Goal: Find contact information: Find contact information

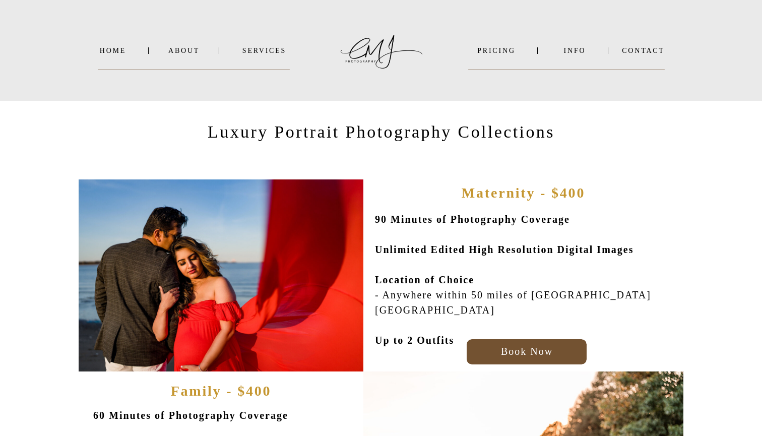
click at [489, 145] on p "Luxury Portrait Photography Collections" at bounding box center [381, 133] width 349 height 25
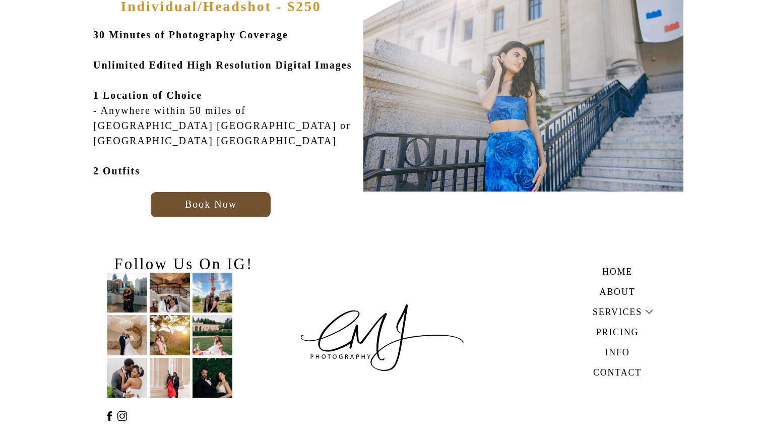
scroll to position [799, 0]
click at [624, 329] on h3 "Pricing" at bounding box center [618, 331] width 70 height 12
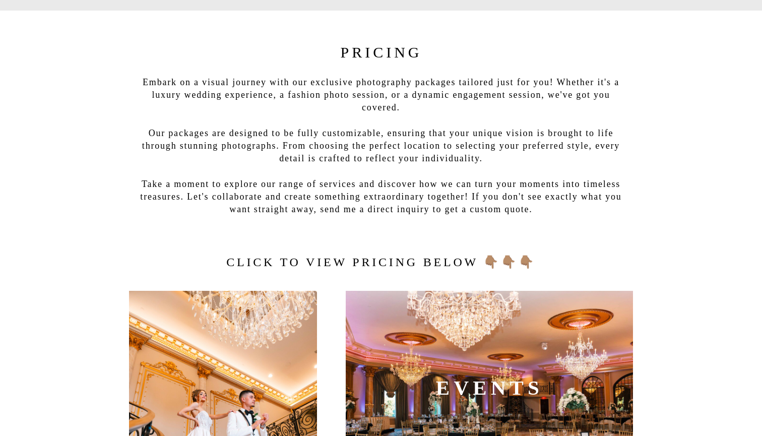
scroll to position [-1, 0]
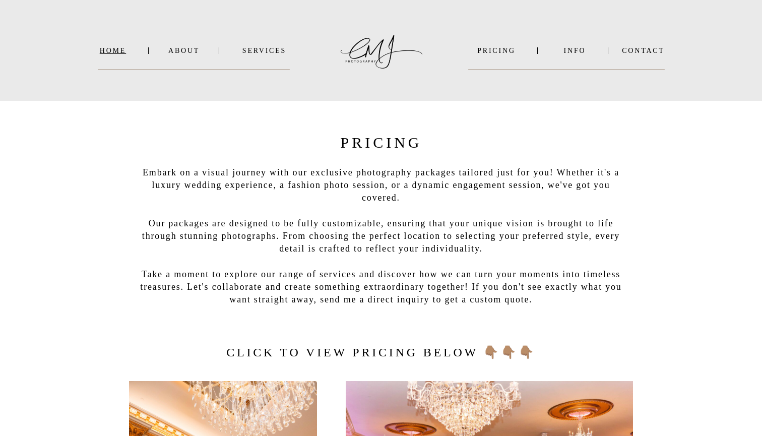
click at [112, 51] on nav "Home" at bounding box center [113, 51] width 30 height 8
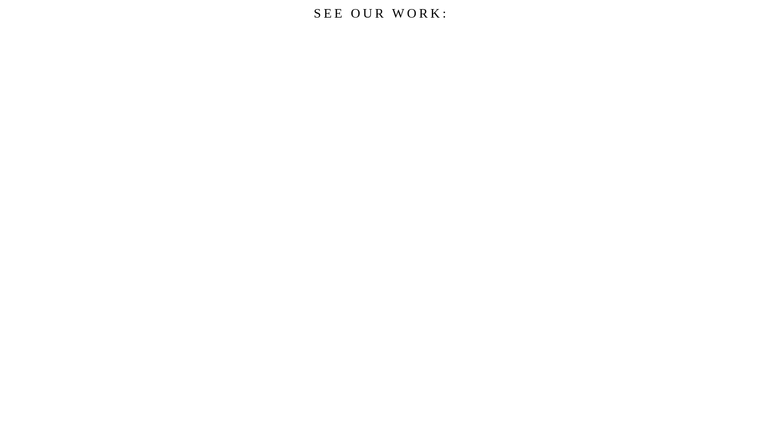
scroll to position [869, 0]
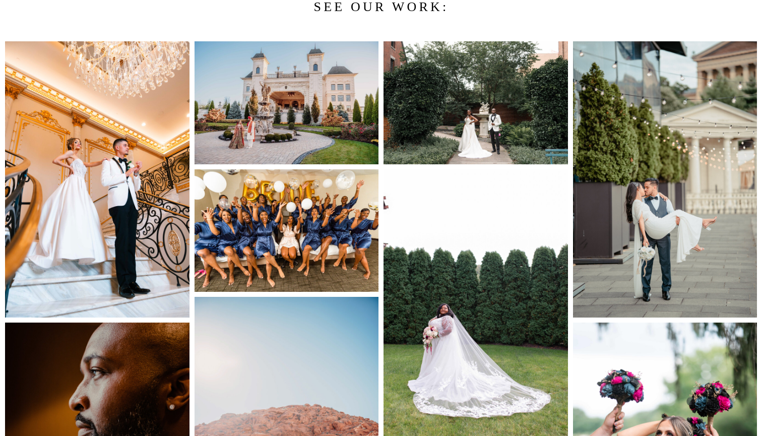
click at [273, 210] on img at bounding box center [287, 230] width 184 height 123
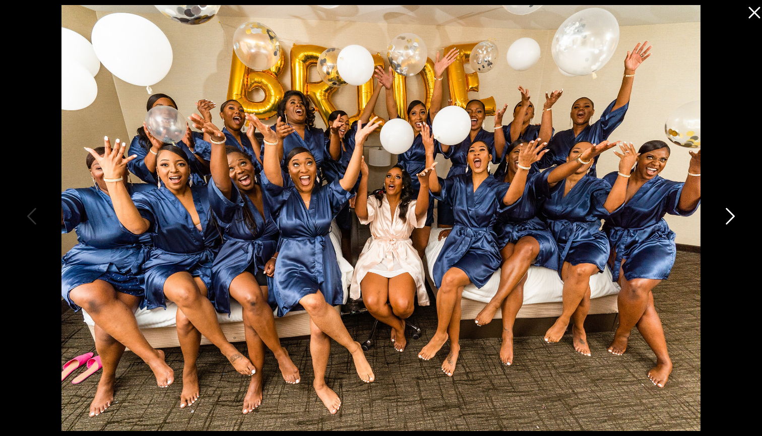
click at [732, 216] on icon at bounding box center [729, 219] width 25 height 30
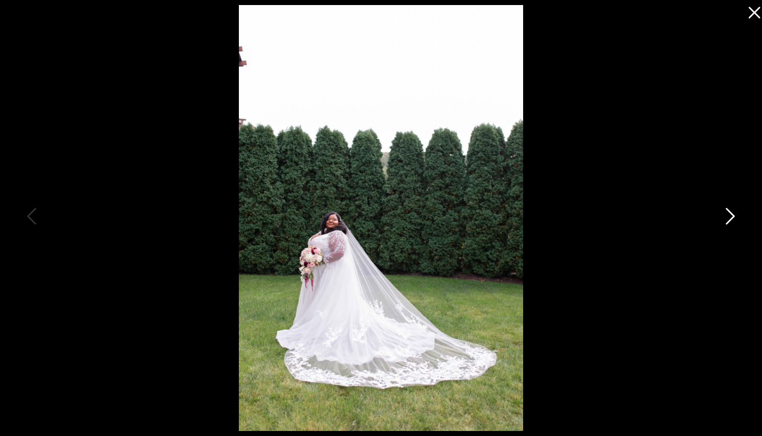
click at [733, 217] on icon at bounding box center [730, 216] width 9 height 17
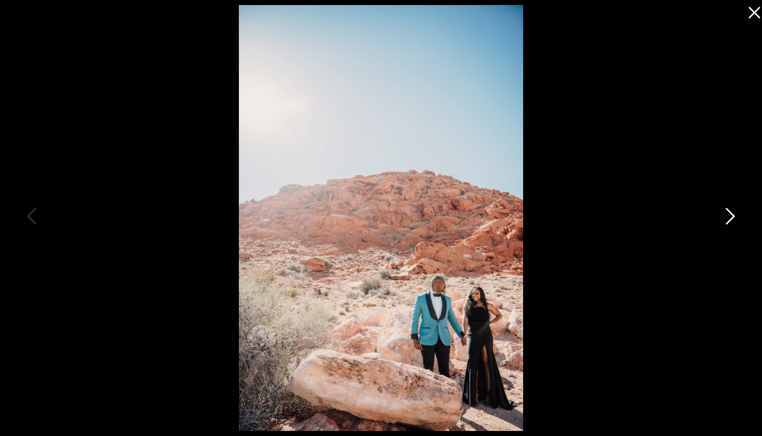
click at [733, 217] on icon at bounding box center [730, 216] width 9 height 17
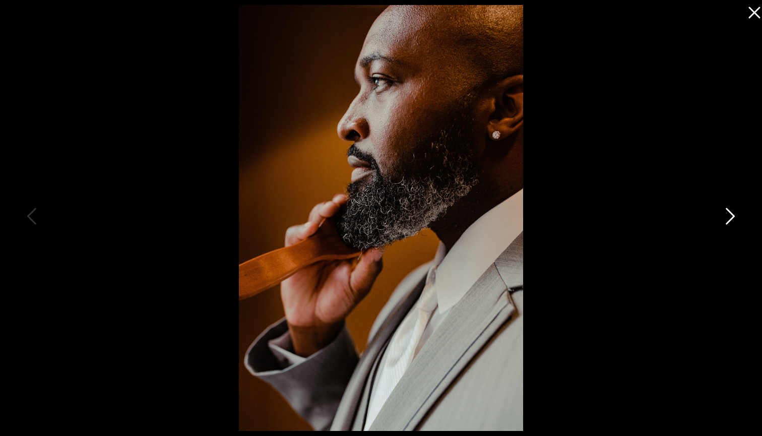
click at [733, 217] on icon at bounding box center [730, 216] width 9 height 17
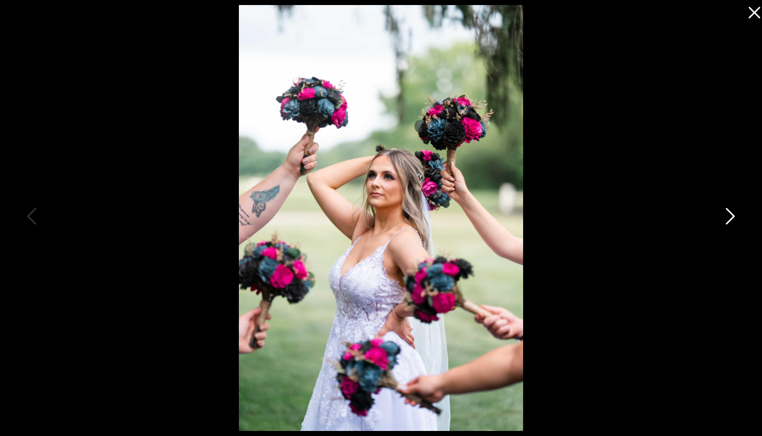
click at [733, 217] on icon at bounding box center [730, 216] width 9 height 17
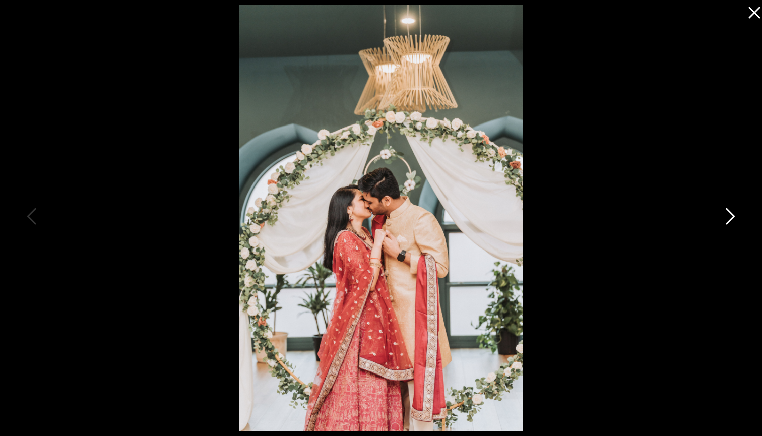
click at [733, 217] on icon at bounding box center [730, 216] width 9 height 17
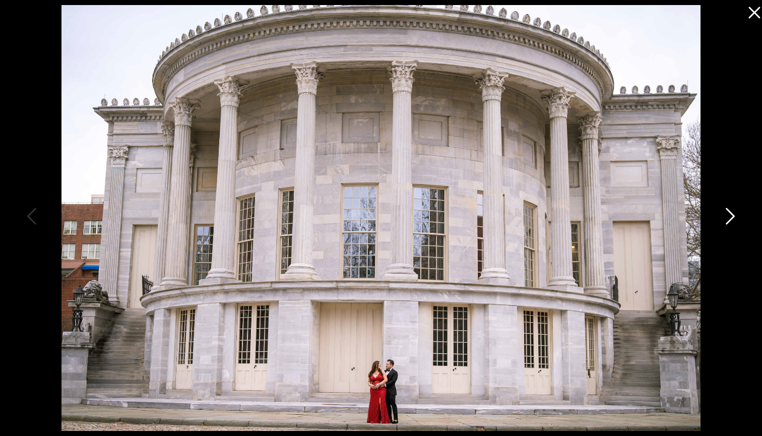
click at [733, 217] on icon at bounding box center [730, 216] width 9 height 17
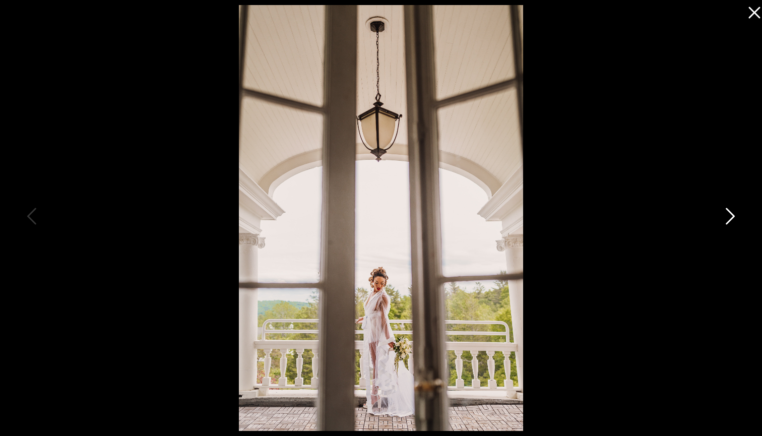
click at [733, 217] on icon at bounding box center [730, 216] width 9 height 17
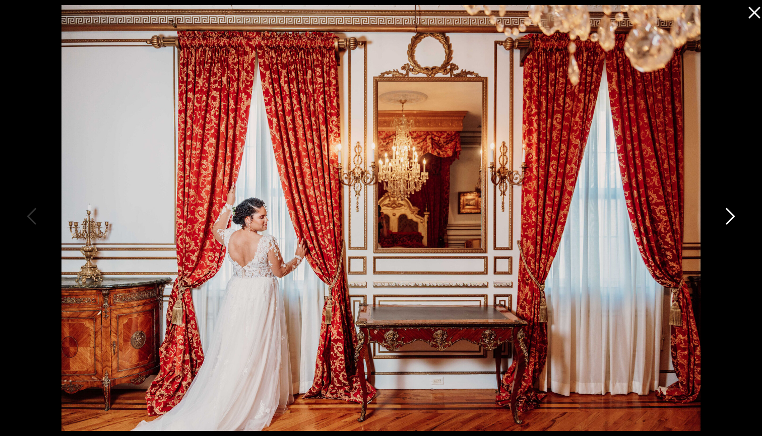
click at [733, 217] on icon at bounding box center [730, 216] width 9 height 17
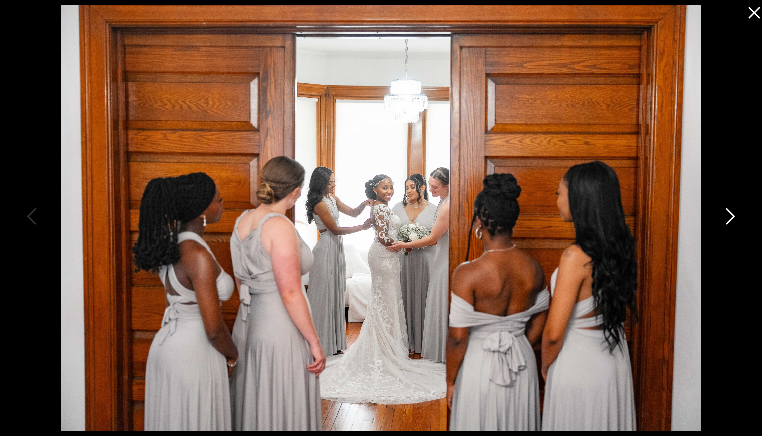
click at [733, 217] on icon at bounding box center [730, 216] width 9 height 17
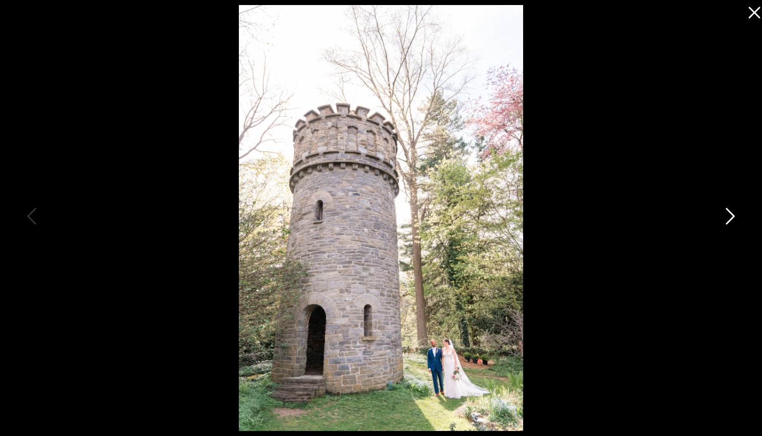
click at [733, 217] on icon at bounding box center [730, 216] width 9 height 17
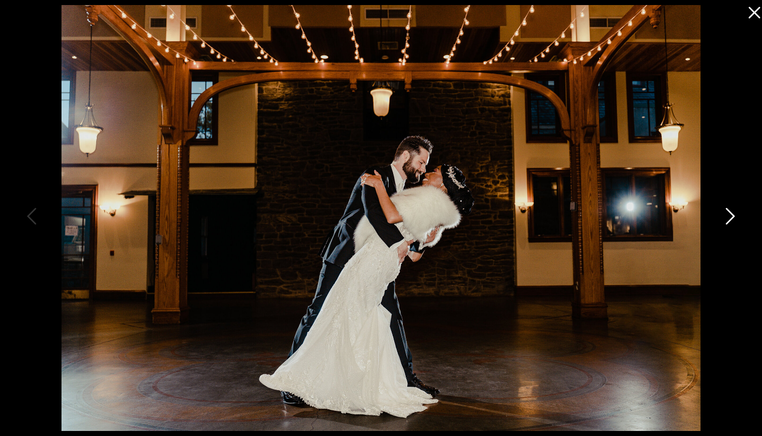
click at [733, 217] on icon at bounding box center [730, 216] width 9 height 17
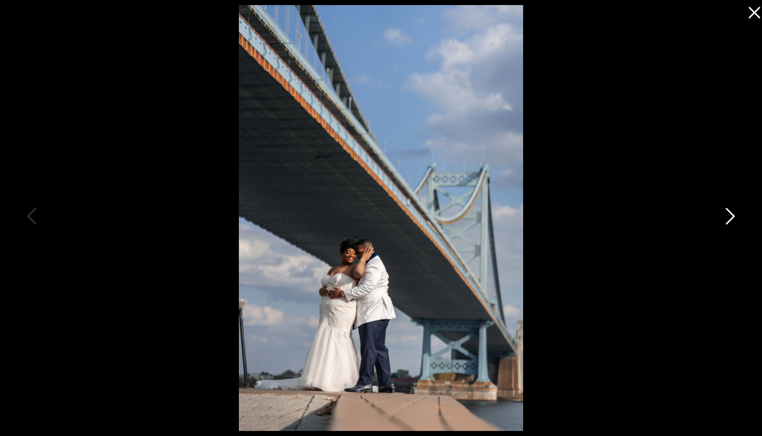
click at [733, 217] on icon at bounding box center [730, 216] width 9 height 17
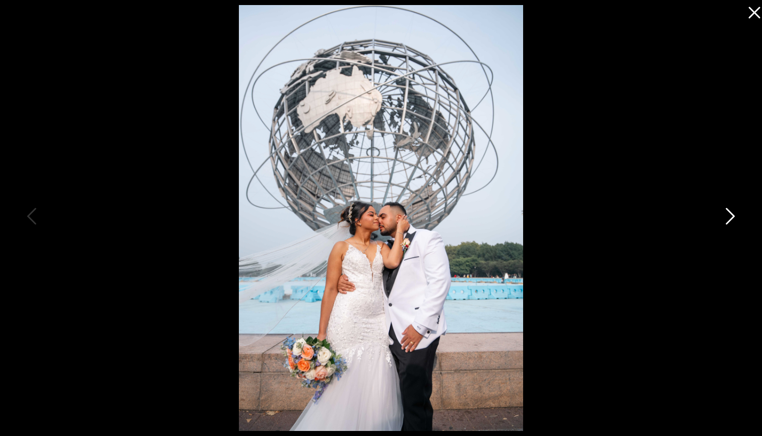
click at [733, 217] on icon at bounding box center [730, 216] width 9 height 17
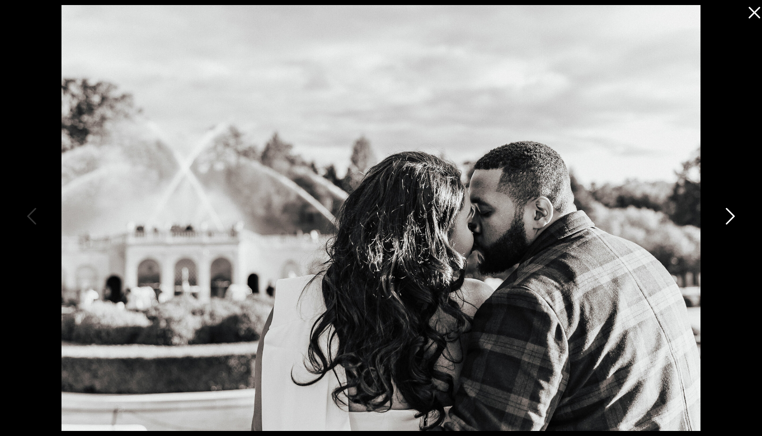
click at [733, 217] on icon at bounding box center [730, 216] width 9 height 17
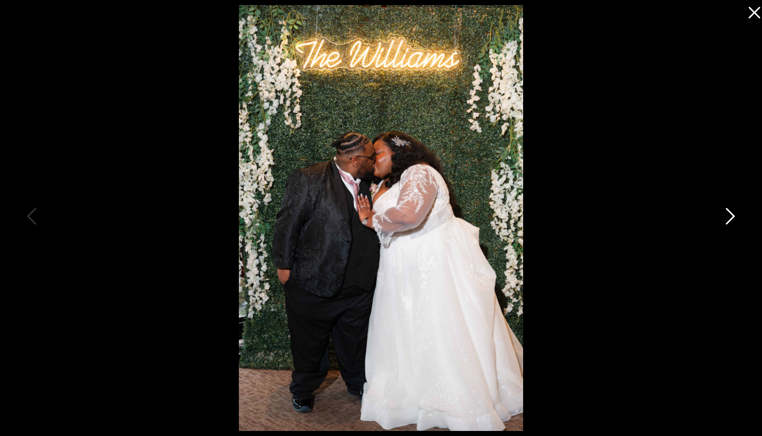
click at [733, 217] on icon at bounding box center [730, 216] width 9 height 17
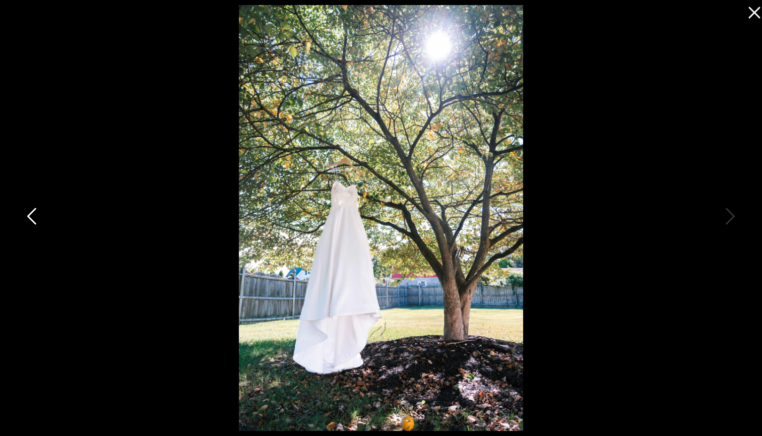
click at [29, 216] on icon at bounding box center [31, 216] width 9 height 17
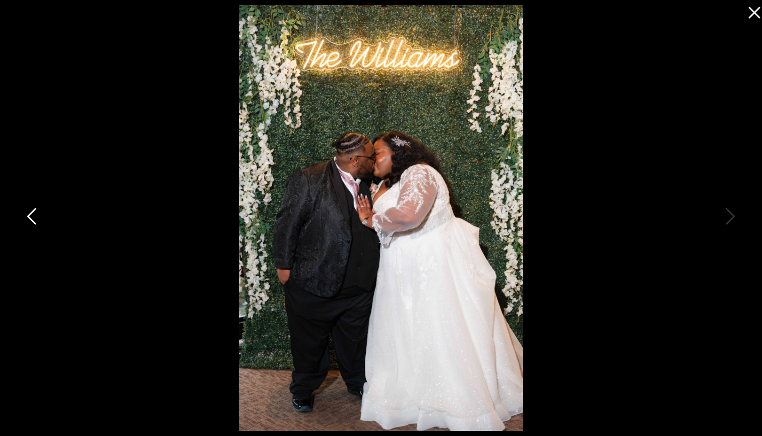
click at [29, 216] on icon at bounding box center [31, 216] width 9 height 17
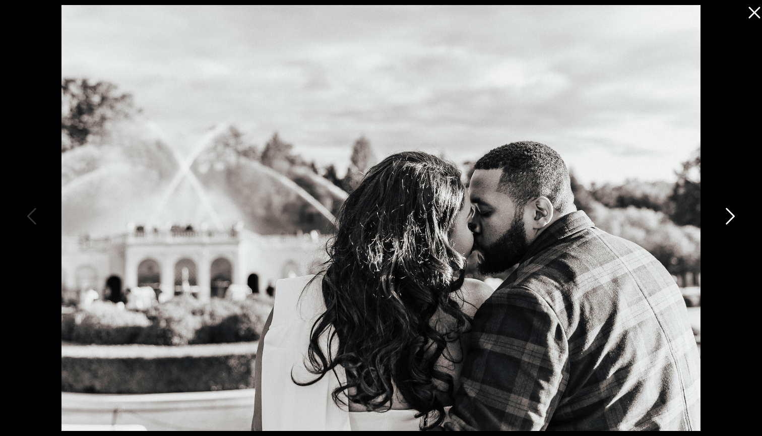
click at [728, 211] on icon at bounding box center [729, 219] width 25 height 30
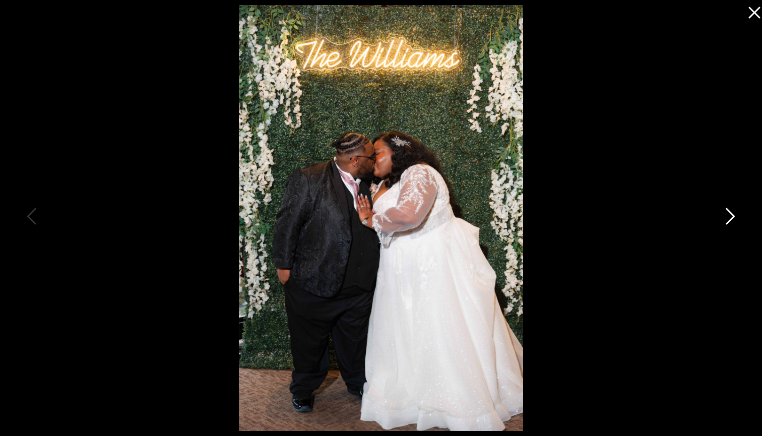
click at [728, 212] on icon at bounding box center [729, 219] width 25 height 30
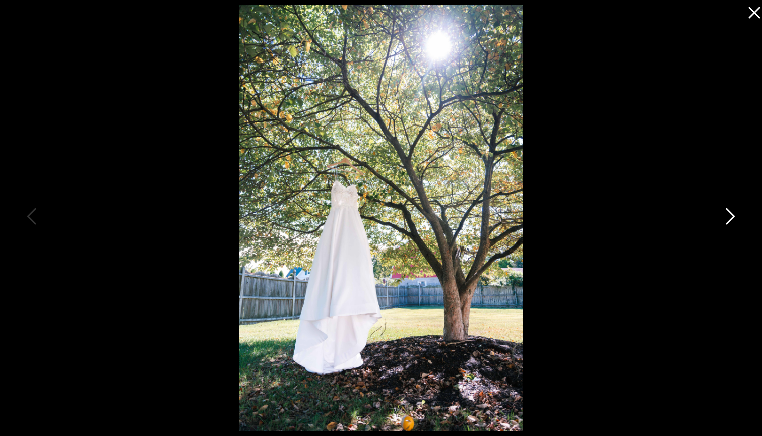
click at [728, 212] on icon at bounding box center [729, 219] width 25 height 30
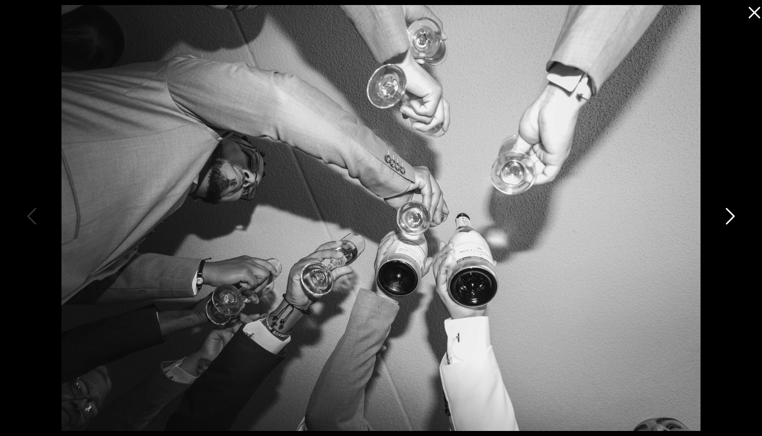
click at [728, 212] on icon at bounding box center [729, 219] width 25 height 30
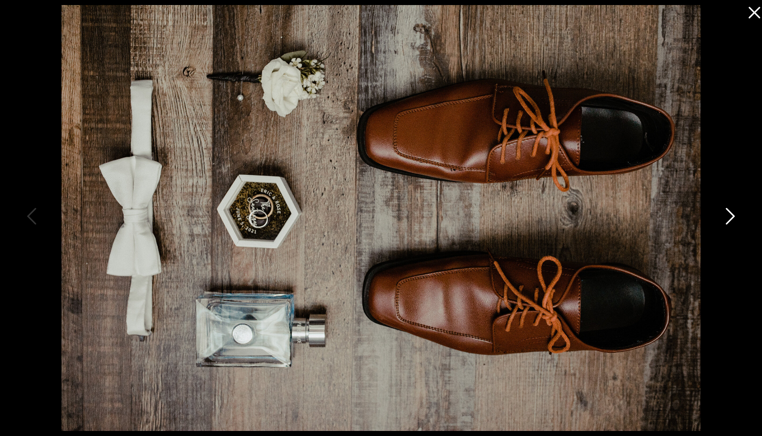
click at [728, 212] on icon at bounding box center [729, 219] width 25 height 30
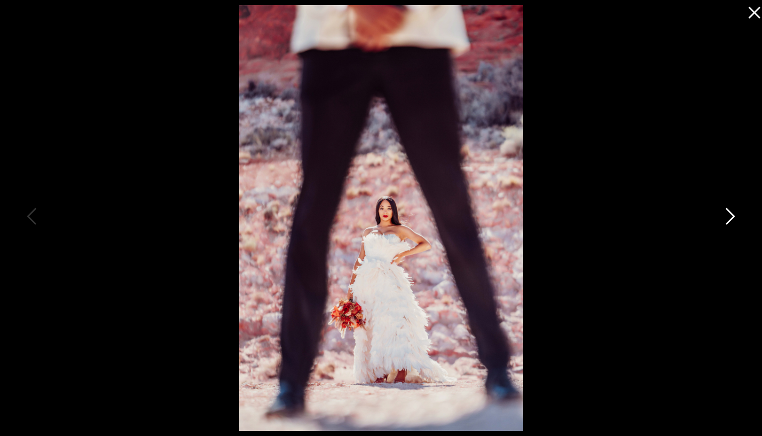
click at [728, 212] on icon at bounding box center [729, 219] width 25 height 30
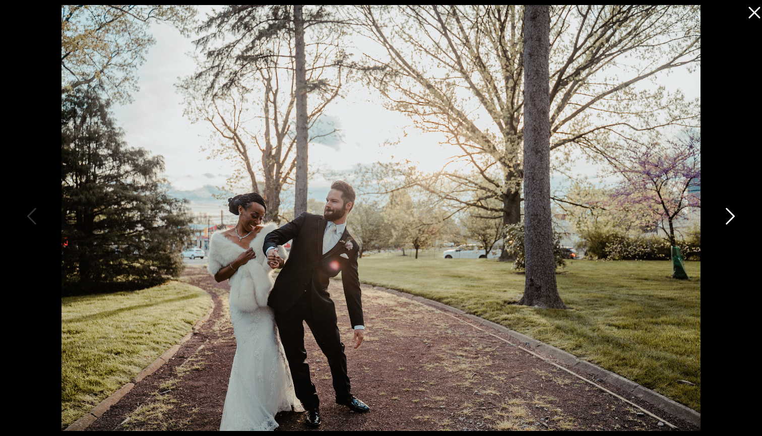
click at [728, 212] on icon at bounding box center [729, 219] width 25 height 30
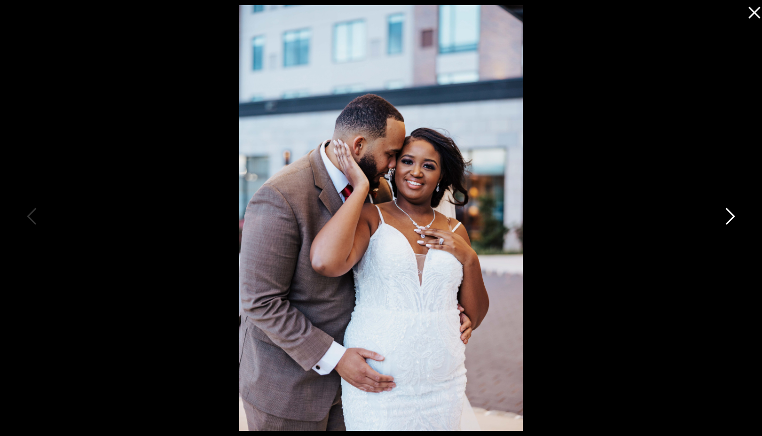
click at [728, 212] on icon at bounding box center [729, 219] width 25 height 30
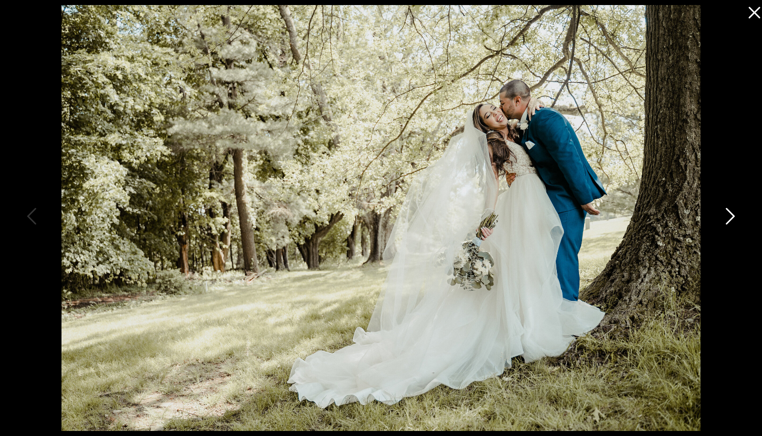
click at [728, 212] on icon at bounding box center [729, 219] width 25 height 30
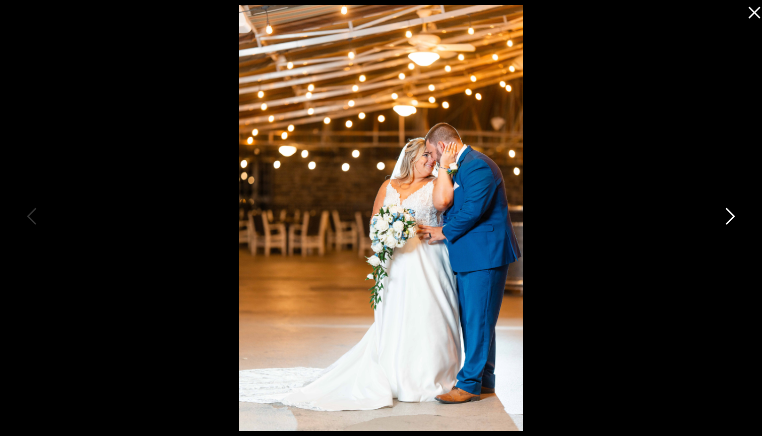
click at [728, 212] on icon at bounding box center [729, 219] width 25 height 30
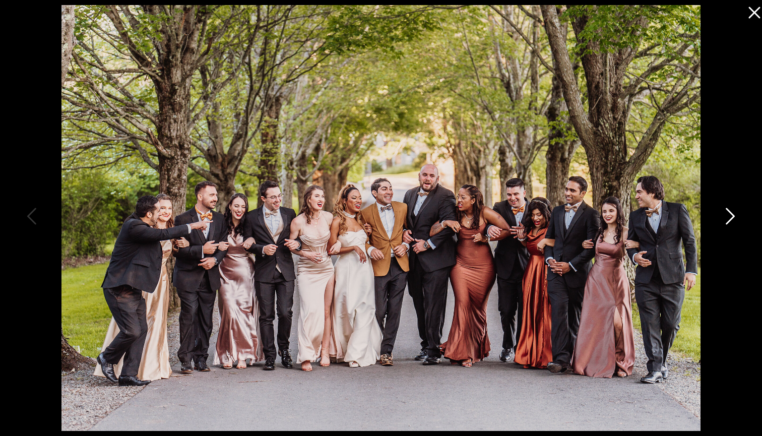
click at [728, 212] on icon at bounding box center [729, 219] width 25 height 30
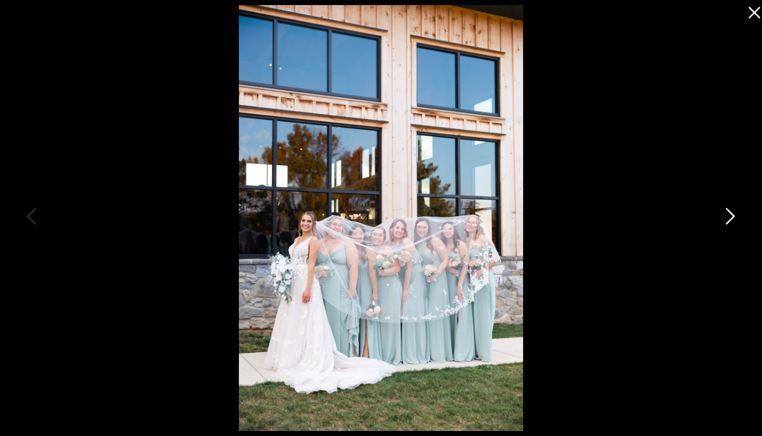
click at [728, 212] on icon at bounding box center [729, 219] width 25 height 30
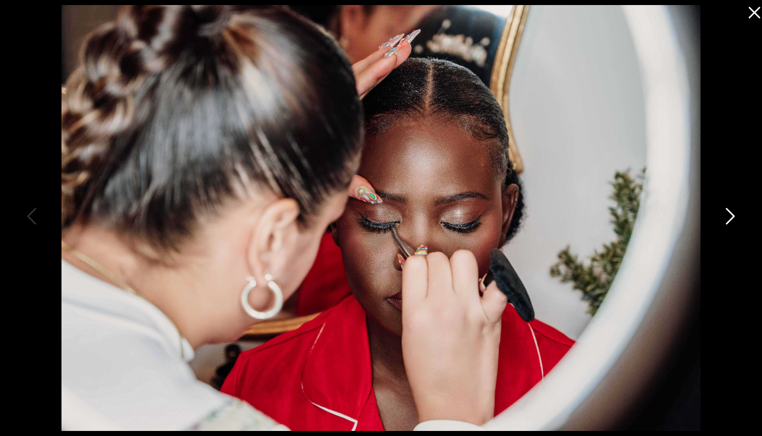
click at [728, 212] on icon at bounding box center [729, 219] width 25 height 30
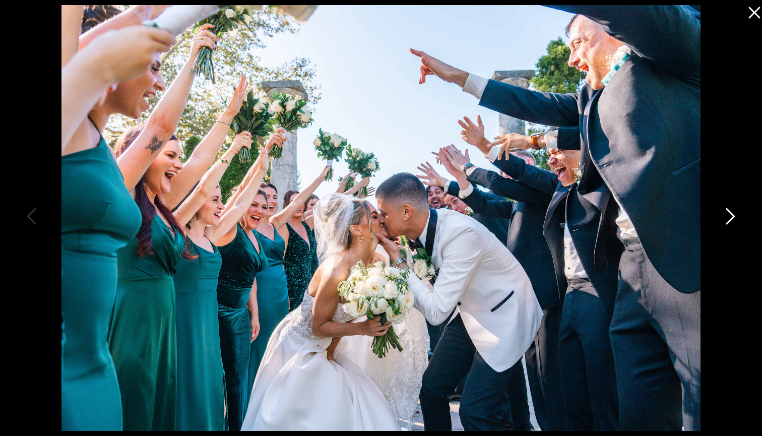
click at [728, 212] on icon at bounding box center [729, 219] width 25 height 30
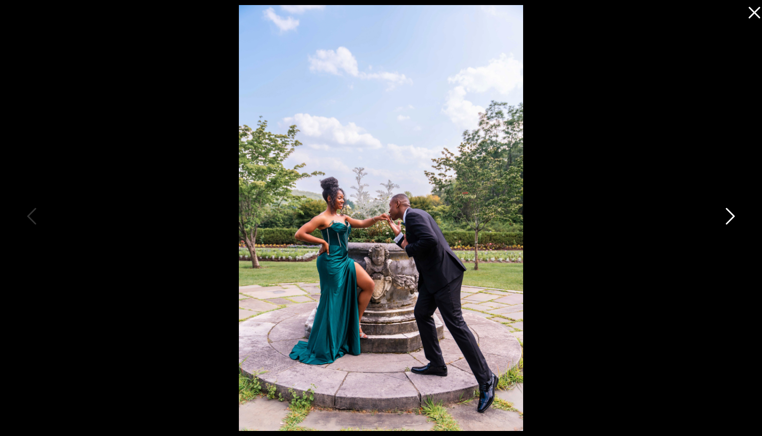
click at [728, 212] on icon at bounding box center [729, 219] width 25 height 30
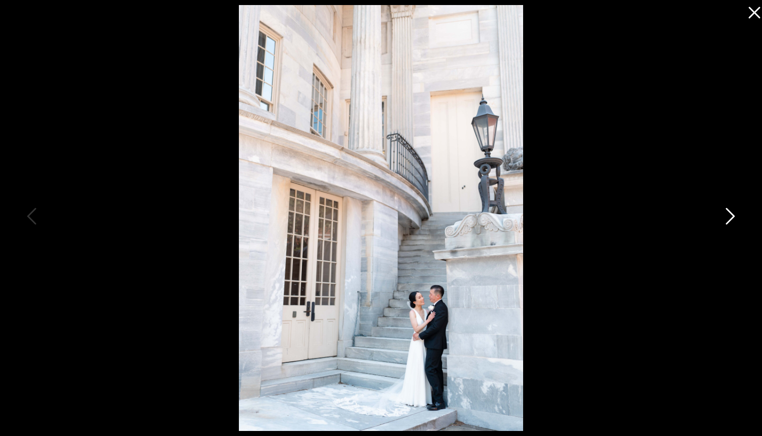
click at [728, 212] on icon at bounding box center [729, 219] width 25 height 30
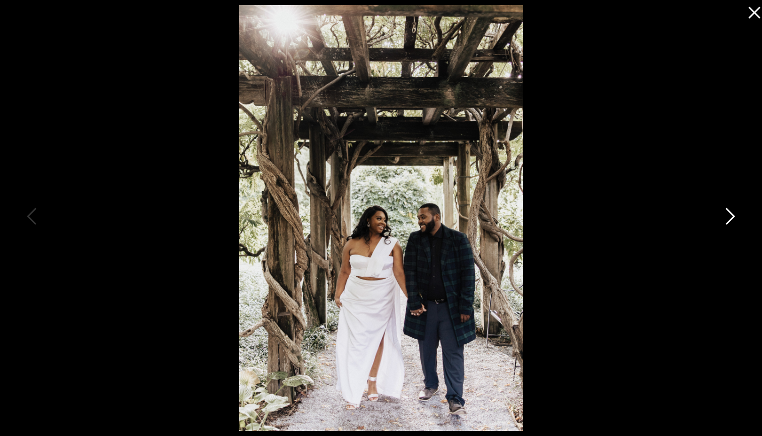
click at [728, 212] on icon at bounding box center [729, 219] width 25 height 30
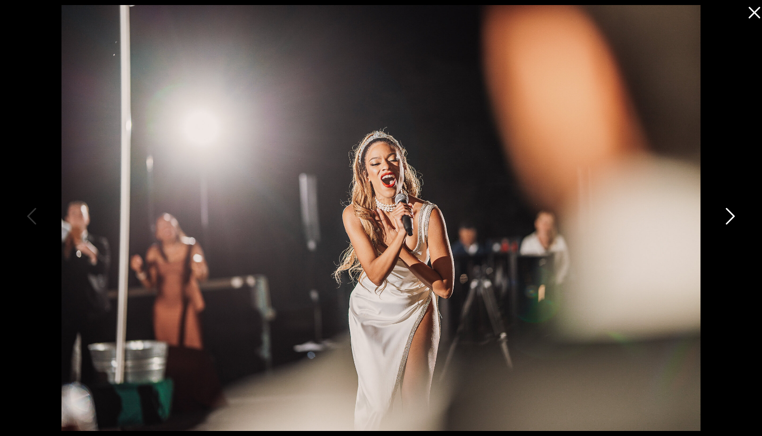
click at [728, 212] on icon at bounding box center [729, 219] width 25 height 30
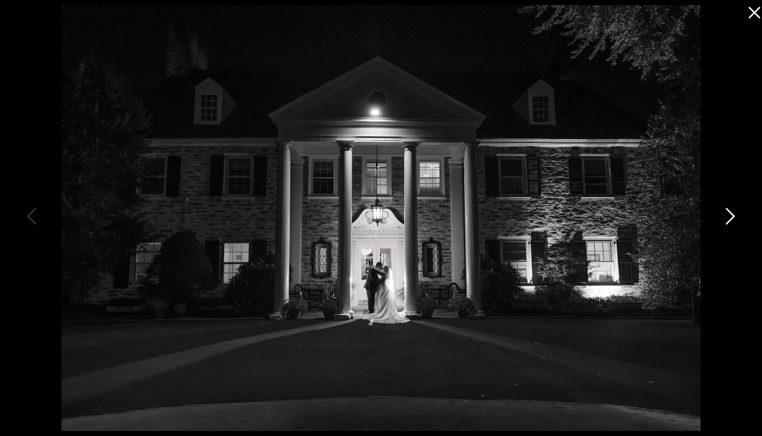
click at [728, 212] on icon at bounding box center [729, 219] width 25 height 30
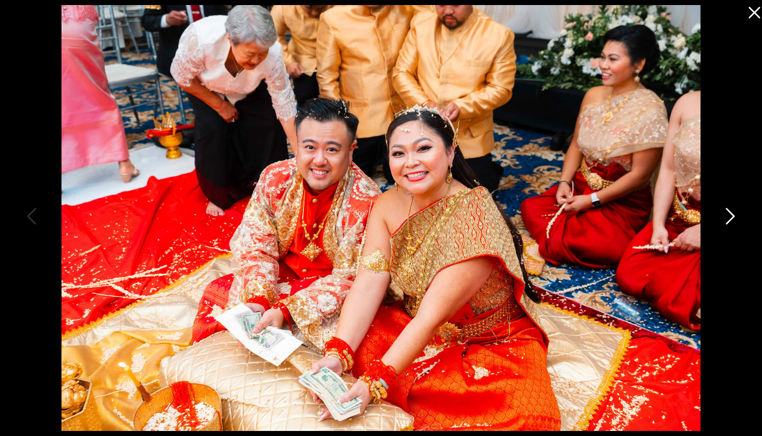
click at [728, 212] on icon at bounding box center [729, 219] width 25 height 30
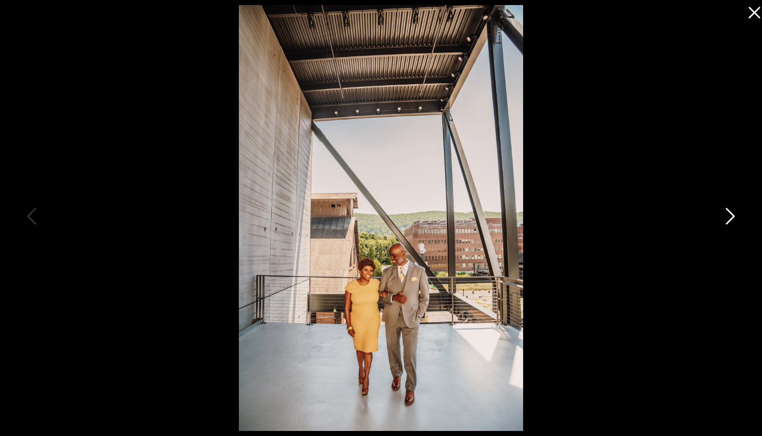
click at [728, 212] on icon at bounding box center [729, 219] width 25 height 30
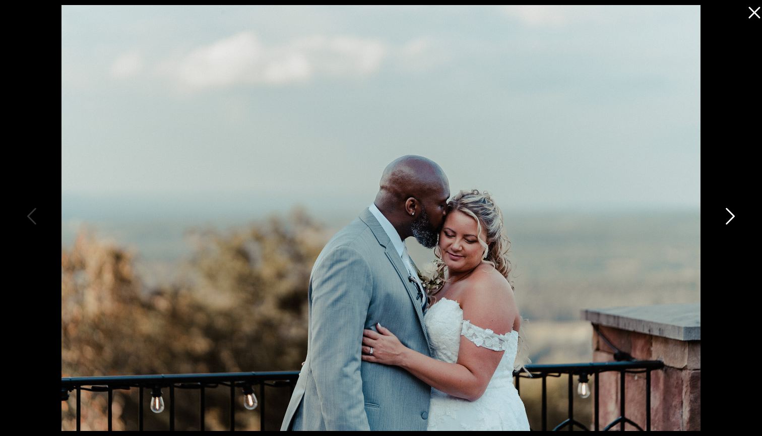
click at [728, 212] on icon at bounding box center [729, 219] width 25 height 30
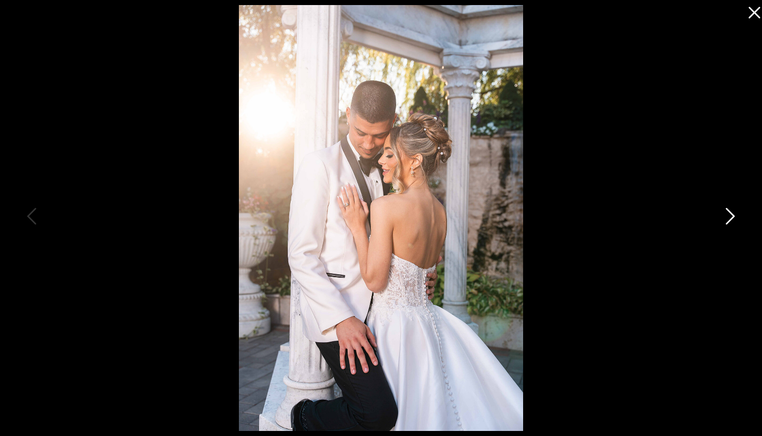
click at [728, 212] on icon at bounding box center [729, 219] width 25 height 30
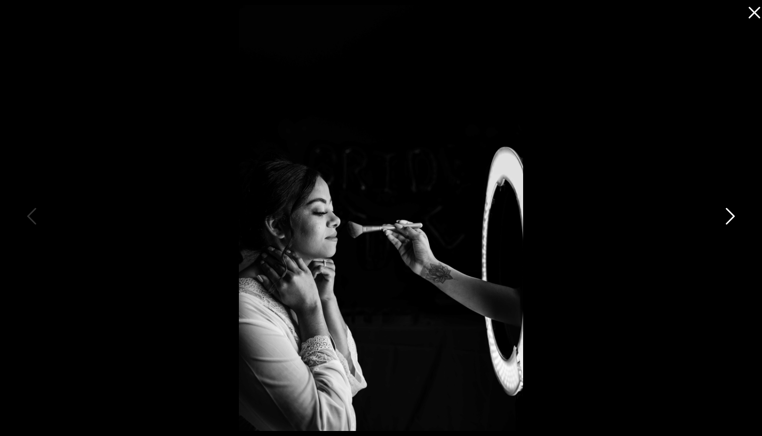
click at [728, 212] on icon at bounding box center [729, 219] width 25 height 30
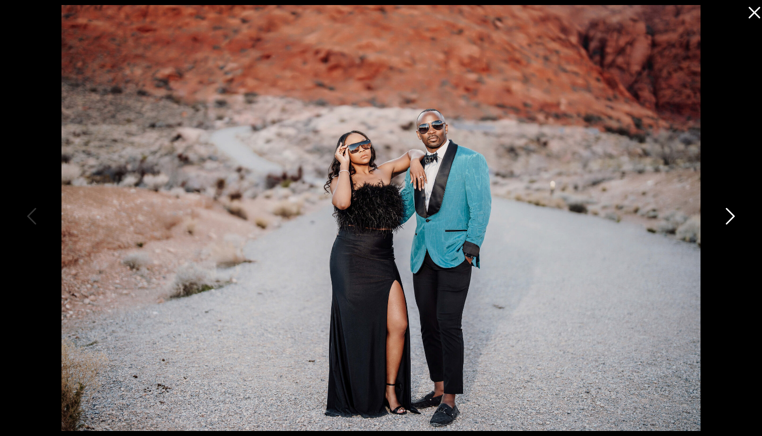
click at [728, 212] on icon at bounding box center [729, 219] width 25 height 30
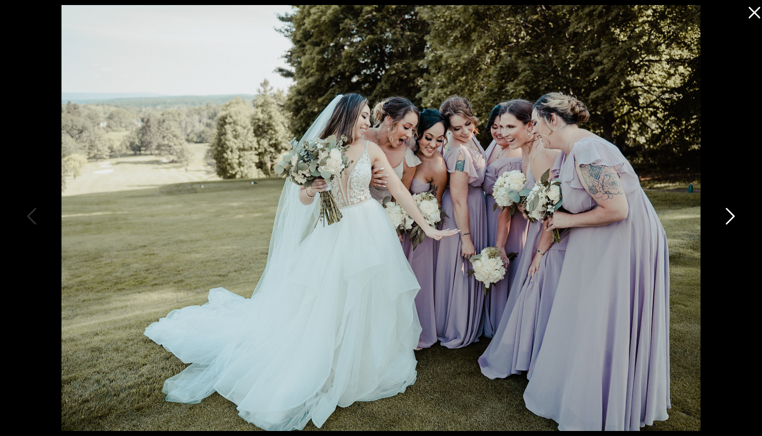
click at [728, 212] on icon at bounding box center [729, 219] width 25 height 30
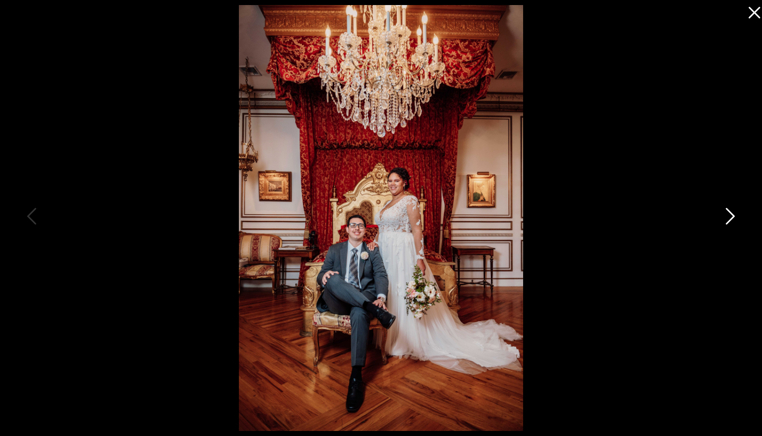
click at [728, 212] on icon at bounding box center [729, 219] width 25 height 30
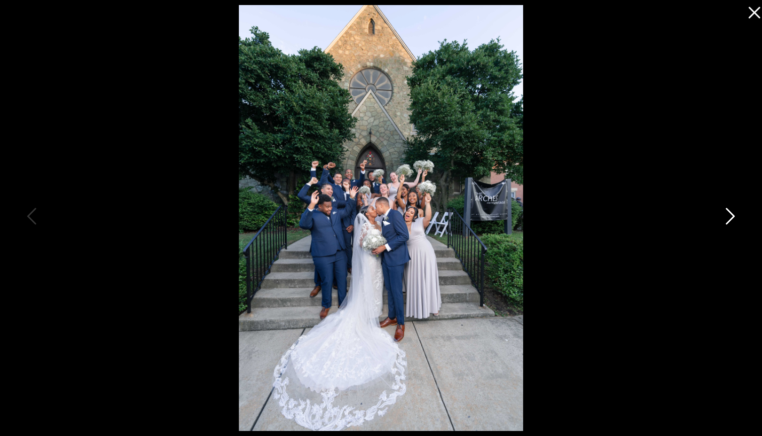
click at [728, 212] on icon at bounding box center [729, 219] width 25 height 30
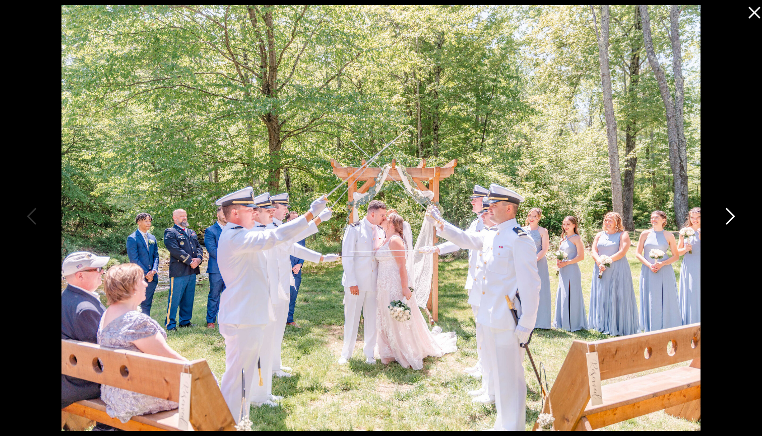
click at [728, 212] on icon at bounding box center [729, 219] width 25 height 30
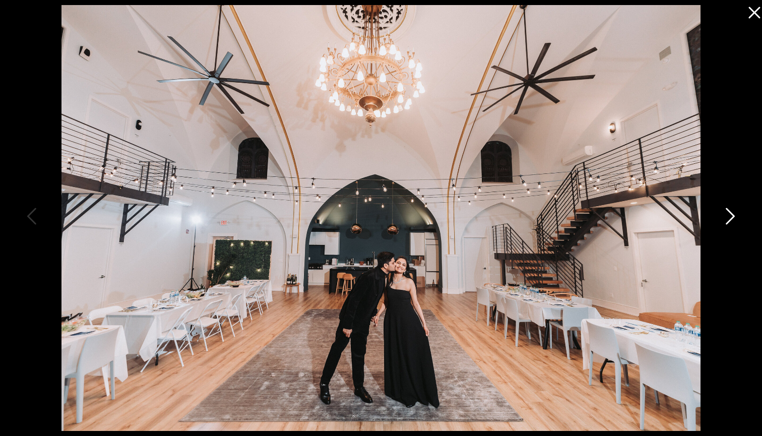
click at [728, 212] on icon at bounding box center [729, 219] width 25 height 30
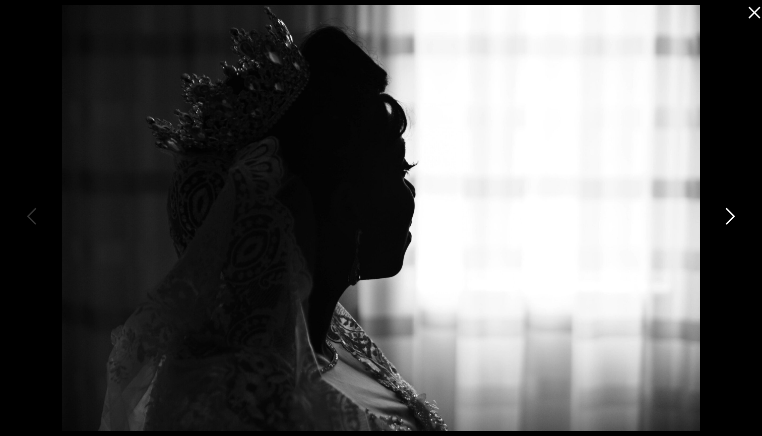
click at [728, 212] on icon at bounding box center [729, 219] width 25 height 30
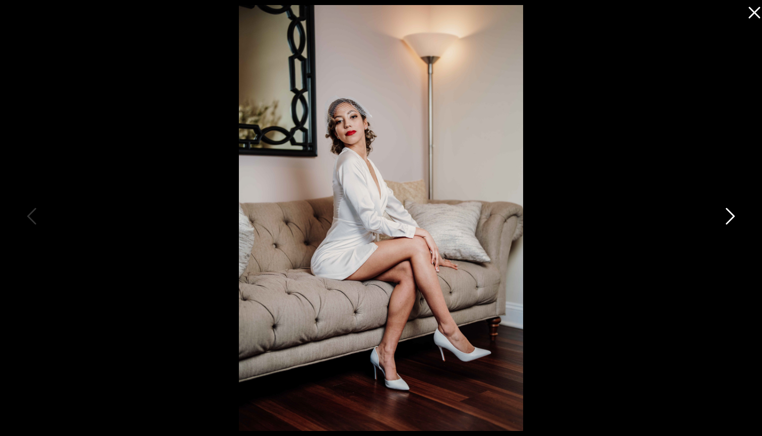
click at [728, 212] on icon at bounding box center [729, 219] width 25 height 30
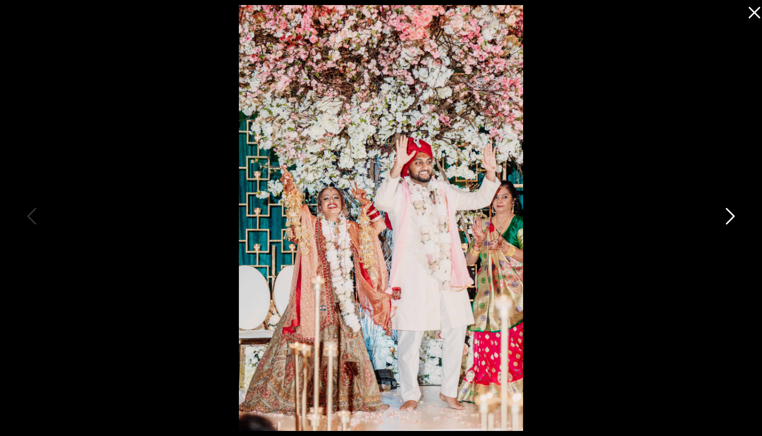
click at [728, 212] on icon at bounding box center [729, 219] width 25 height 30
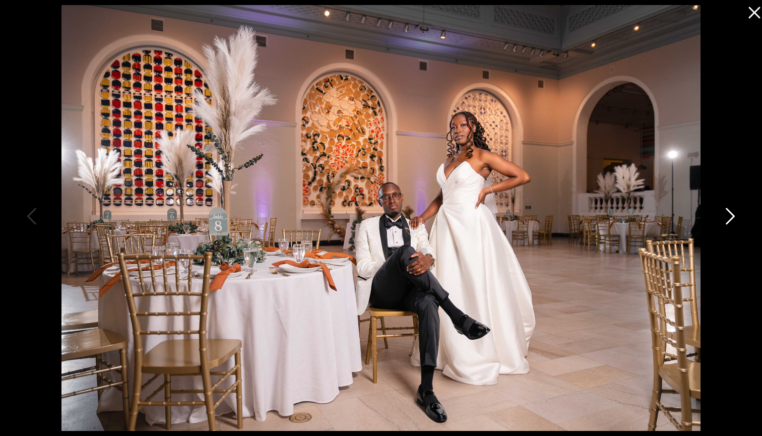
click at [728, 212] on icon at bounding box center [729, 219] width 25 height 30
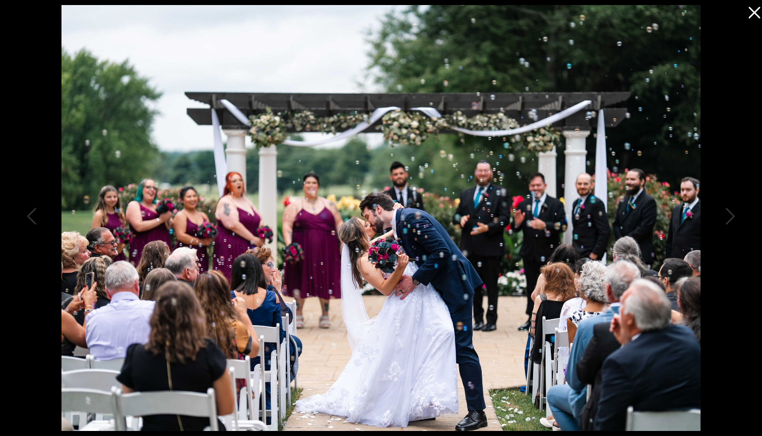
click at [752, 10] on icon at bounding box center [755, 13] width 12 height 12
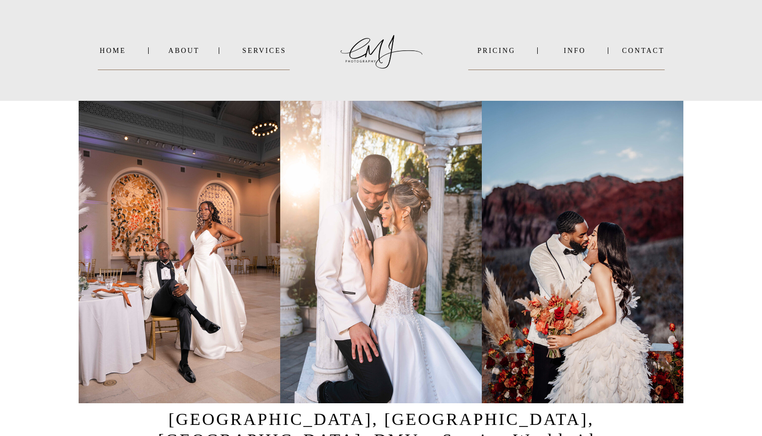
scroll to position [0, 0]
click at [117, 50] on nav "Home" at bounding box center [113, 51] width 30 height 8
click at [119, 52] on nav "Home" at bounding box center [113, 51] width 30 height 8
click at [192, 51] on nav "About" at bounding box center [183, 51] width 30 height 8
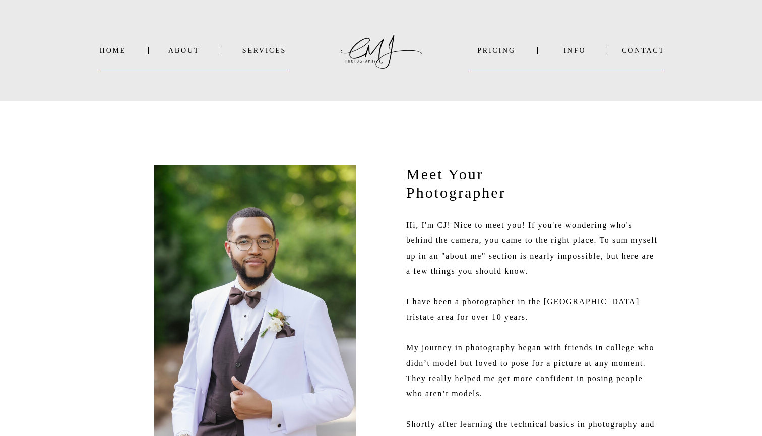
click at [581, 50] on nav "INFO" at bounding box center [574, 51] width 49 height 8
click at [640, 54] on nav "Contact" at bounding box center [643, 51] width 43 height 8
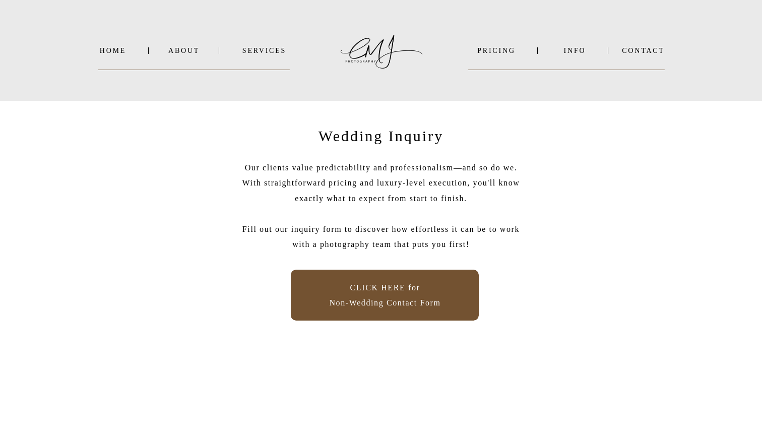
click at [374, 291] on p "CLICK HERE for Non-Wedding Contact Form" at bounding box center [385, 295] width 128 height 30
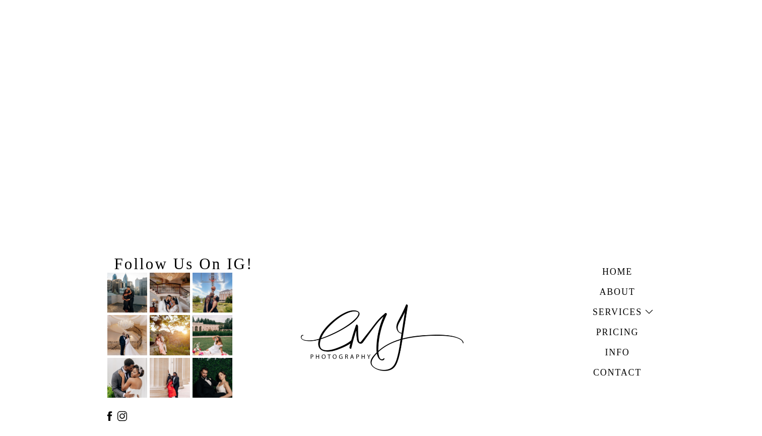
scroll to position [852, 0]
